Goal: Transaction & Acquisition: Purchase product/service

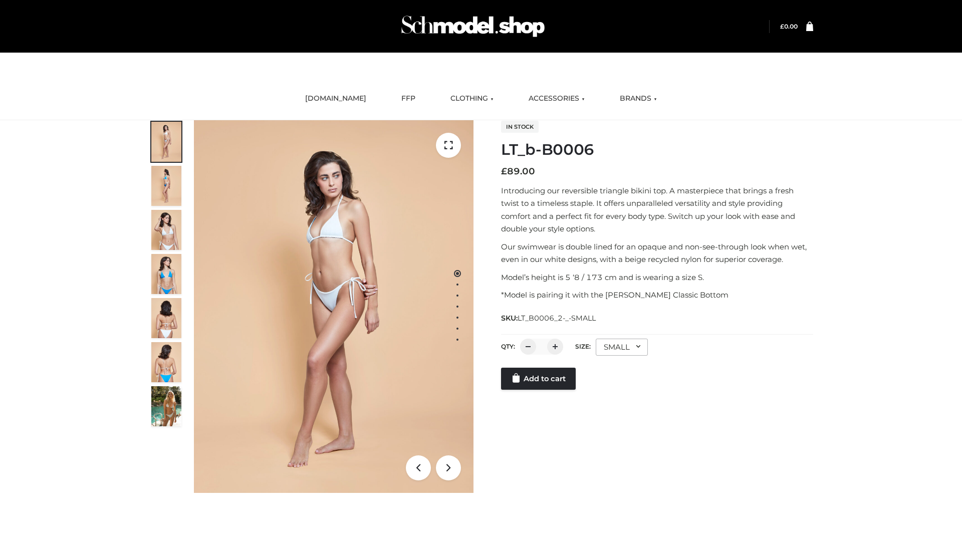
click at [539, 379] on link "Add to cart" at bounding box center [538, 379] width 75 height 22
